Goal: Information Seeking & Learning: Learn about a topic

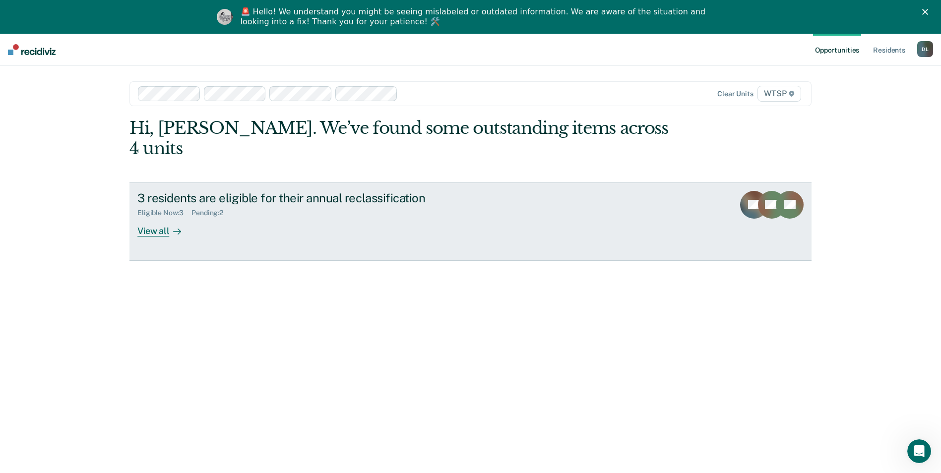
click at [173, 228] on icon at bounding box center [177, 232] width 8 height 8
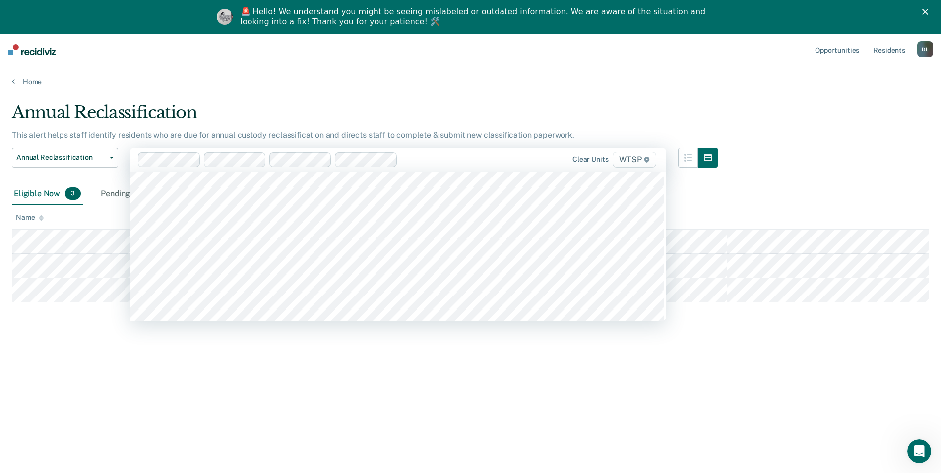
scroll to position [8629, 0]
click at [711, 157] on icon "button" at bounding box center [708, 158] width 8 height 8
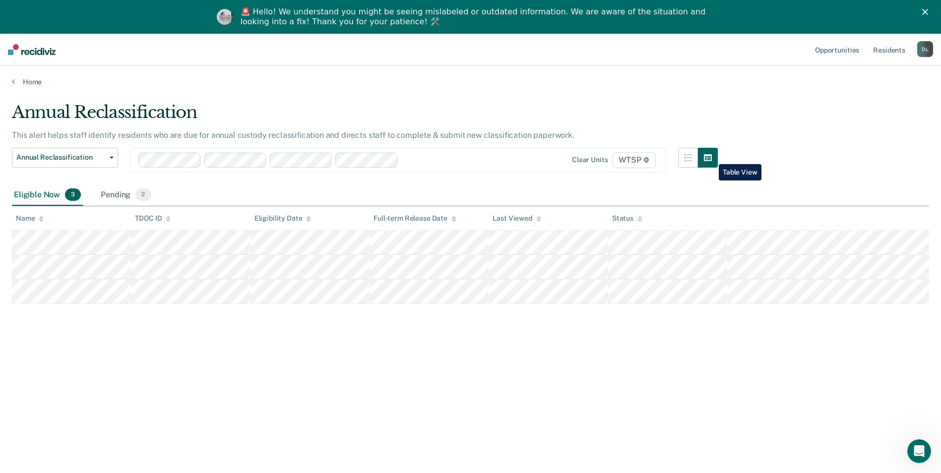
click at [711, 157] on icon "button" at bounding box center [708, 158] width 8 height 8
click at [692, 157] on icon "button" at bounding box center [688, 158] width 8 height 8
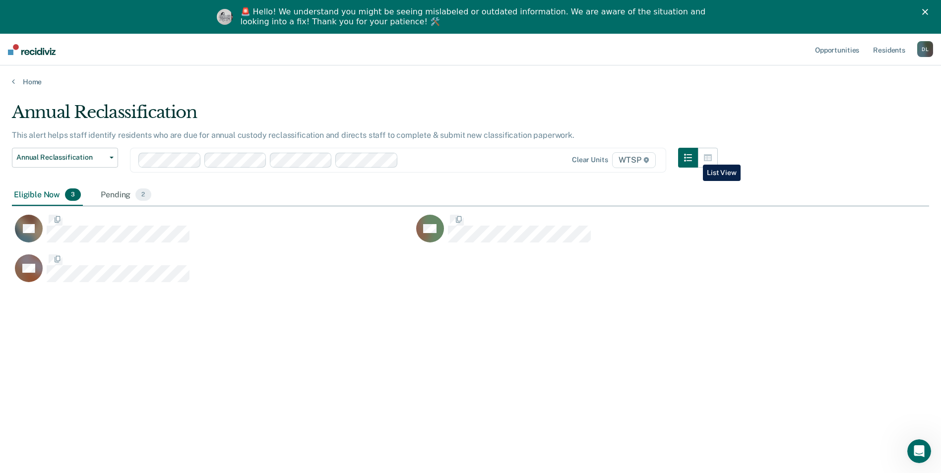
scroll to position [323, 910]
click at [889, 50] on link "Resident s" at bounding box center [889, 50] width 36 height 32
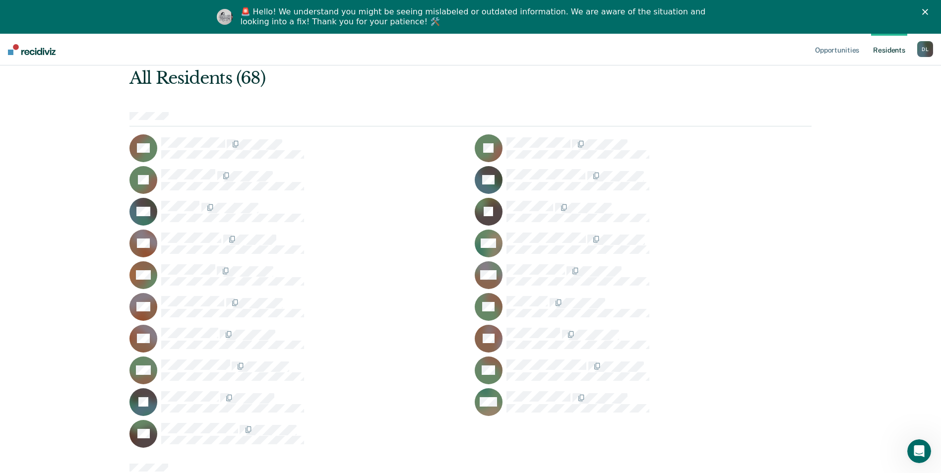
scroll to position [50, 0]
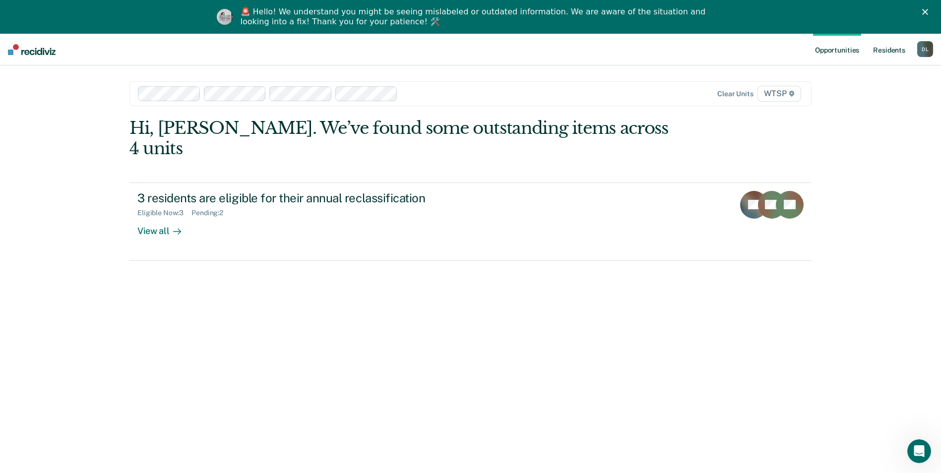
click at [894, 49] on link "Resident s" at bounding box center [889, 50] width 36 height 32
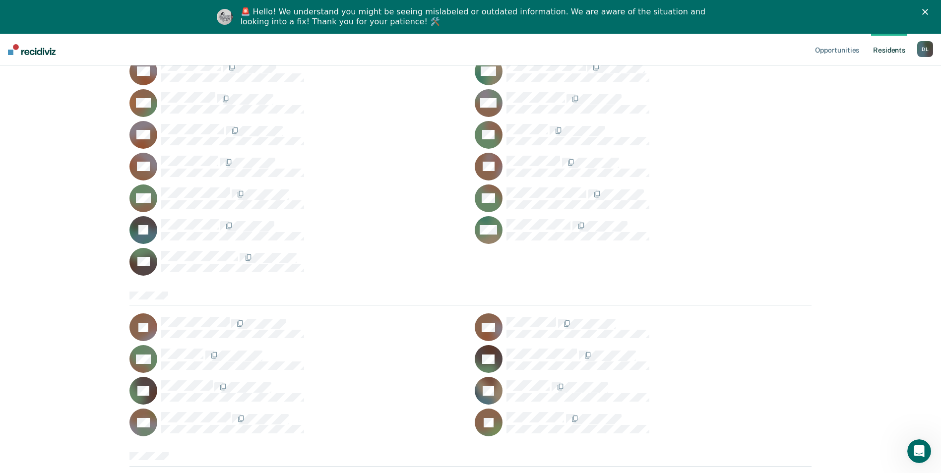
scroll to position [298, 0]
